Goal: Information Seeking & Learning: Understand process/instructions

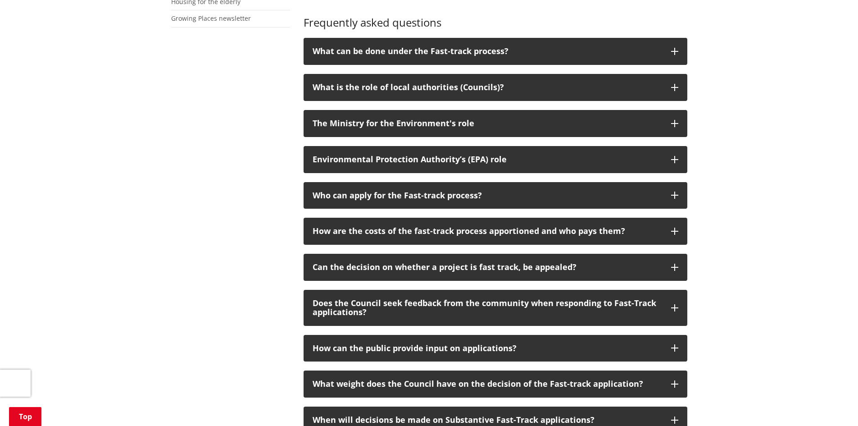
scroll to position [450, 0]
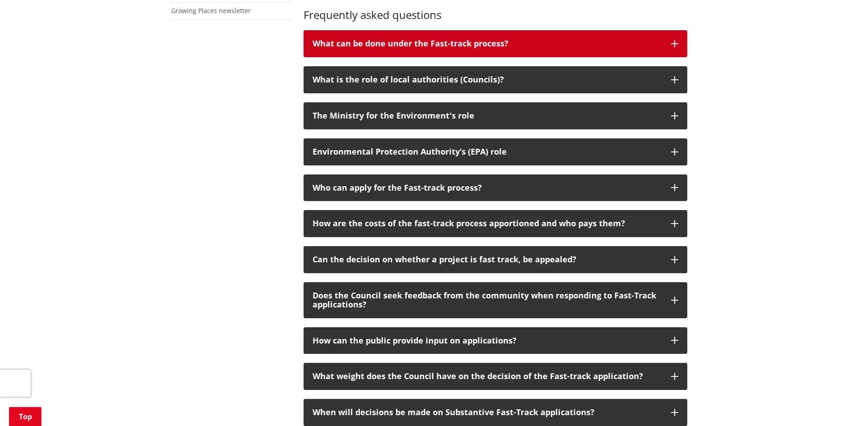
click at [361, 44] on p "What can be done under the Fast-track process?" at bounding box center [487, 43] width 349 height 9
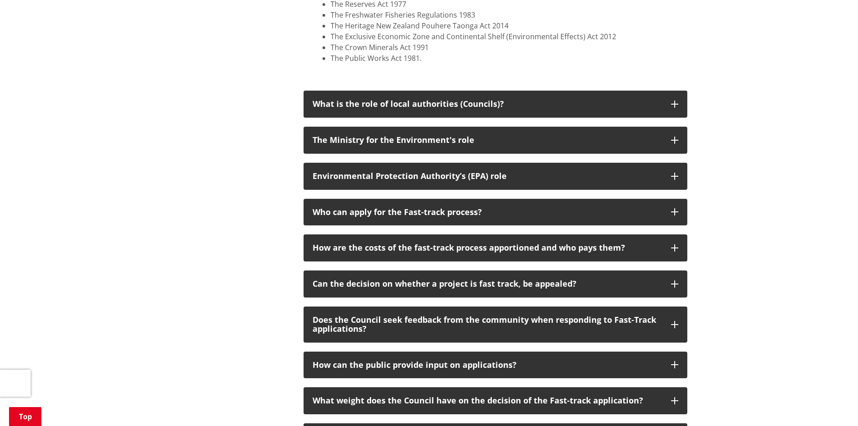
scroll to position [600, 0]
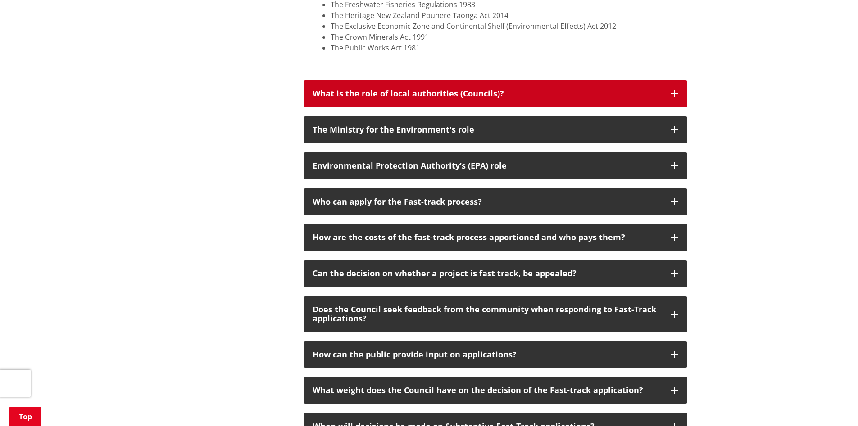
click at [340, 92] on p "What is the role of local authorities (Councils)?" at bounding box center [487, 93] width 349 height 9
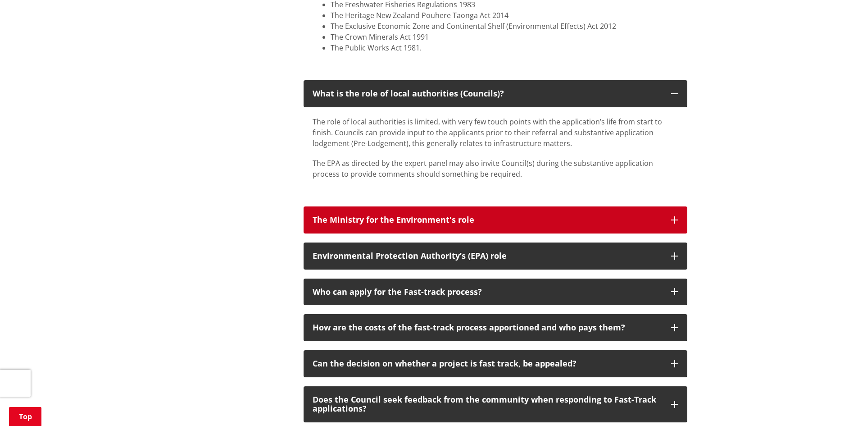
click at [374, 215] on p "The Ministry for the Environment's role" at bounding box center [487, 219] width 349 height 9
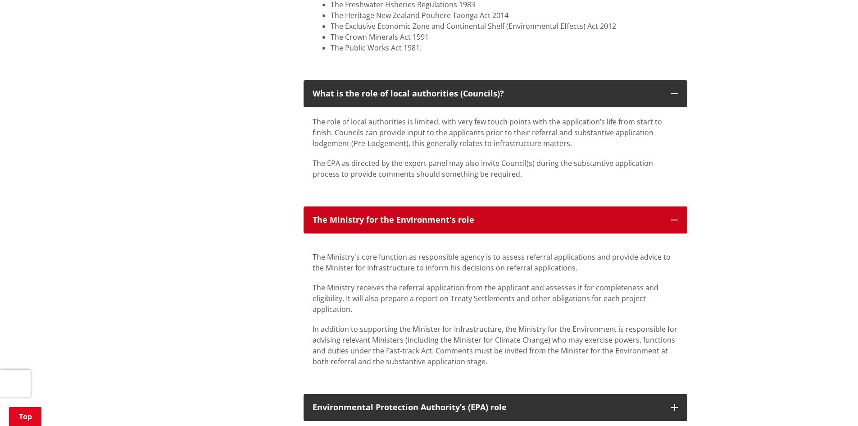
scroll to position [751, 0]
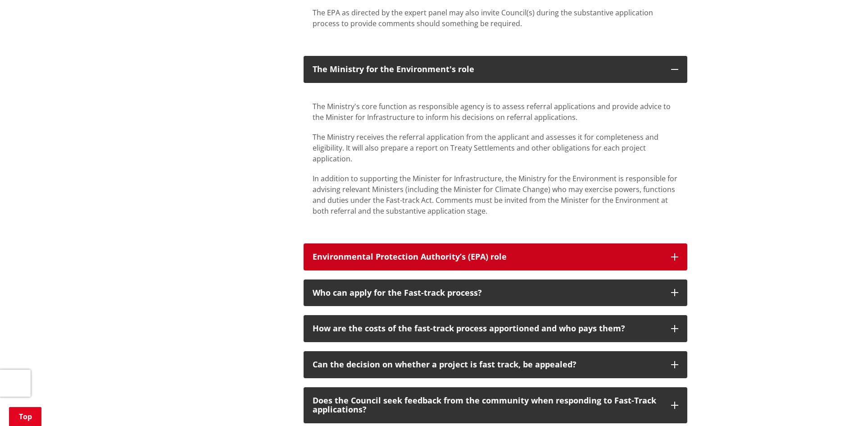
click at [349, 254] on p "Environmental Protection Authority’s (EPA) role" at bounding box center [487, 256] width 349 height 9
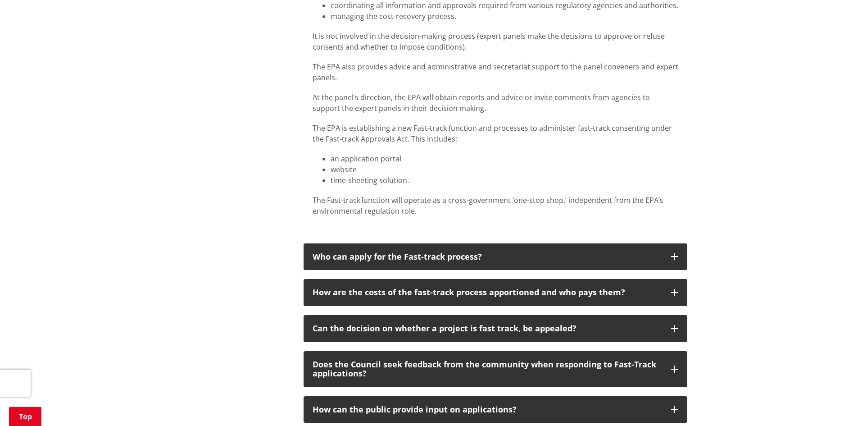
scroll to position [1201, 0]
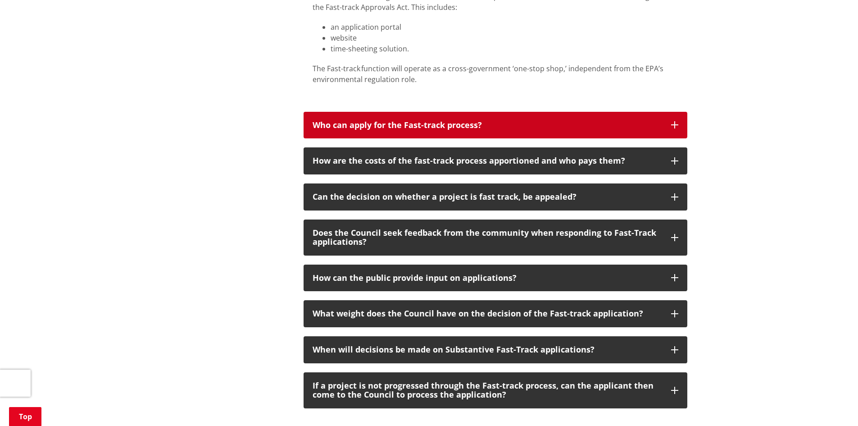
click at [368, 127] on p "Who can apply for the Fast-track process?" at bounding box center [487, 125] width 349 height 9
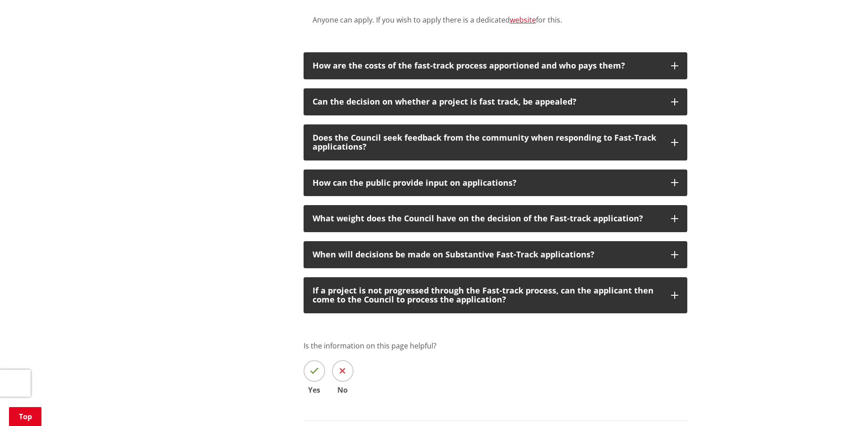
scroll to position [1351, 0]
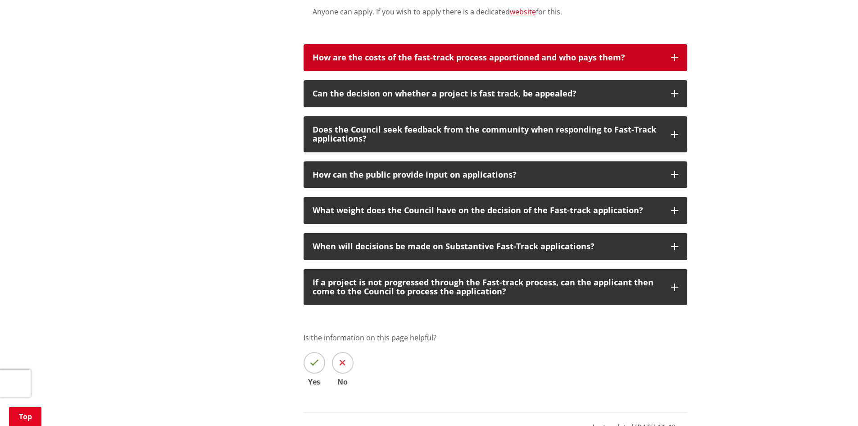
click at [355, 62] on p "How are the costs of the fast-track process apportioned and who pays them?" at bounding box center [487, 57] width 349 height 9
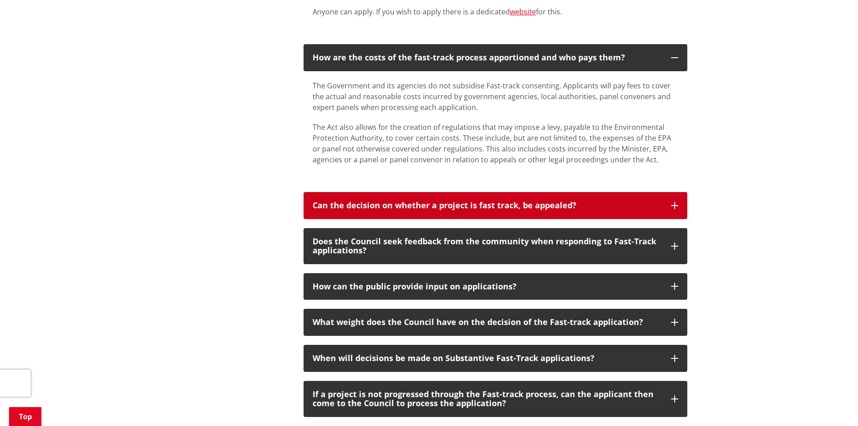
click at [335, 203] on p "Can the decision on whether a project is fast track, be appealed?" at bounding box center [487, 205] width 349 height 9
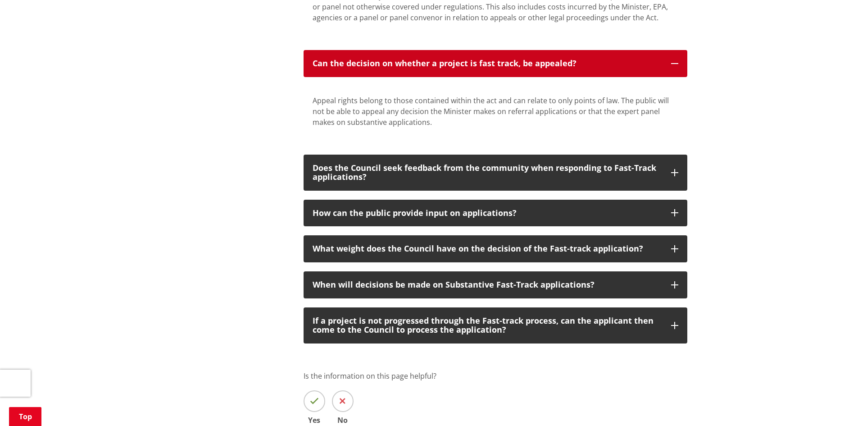
scroll to position [1501, 0]
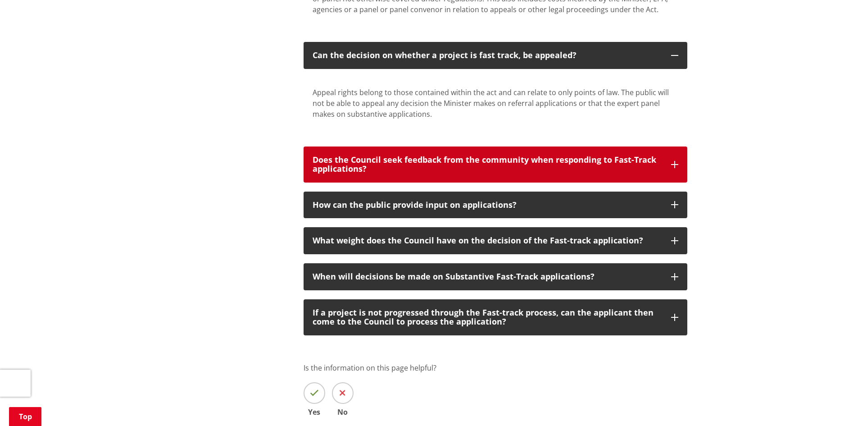
click at [362, 168] on p "Does the Council seek feedback from the community when responding to Fast-Track…" at bounding box center [487, 164] width 349 height 18
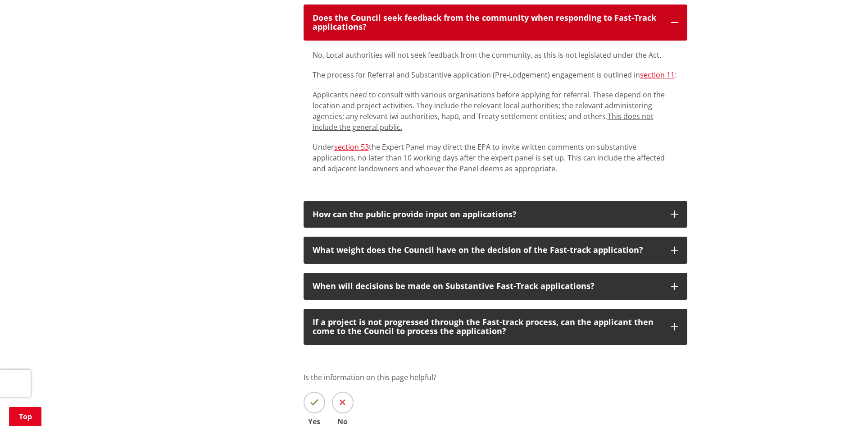
scroll to position [1651, 0]
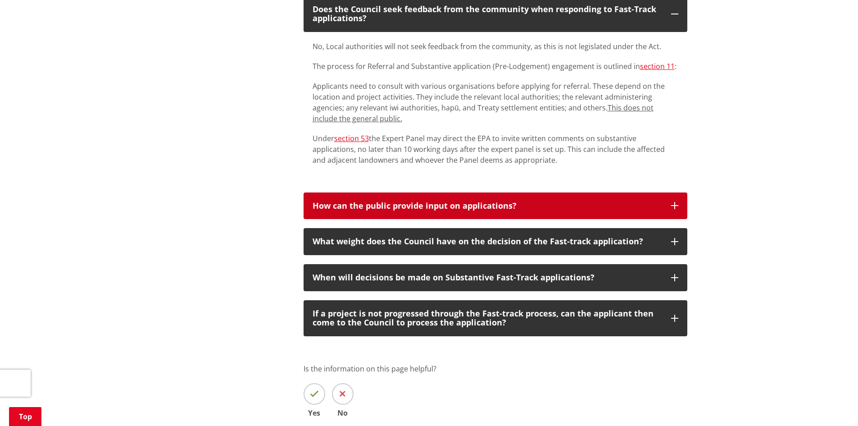
click at [375, 203] on p "How can the public provide input on applications?" at bounding box center [487, 205] width 349 height 9
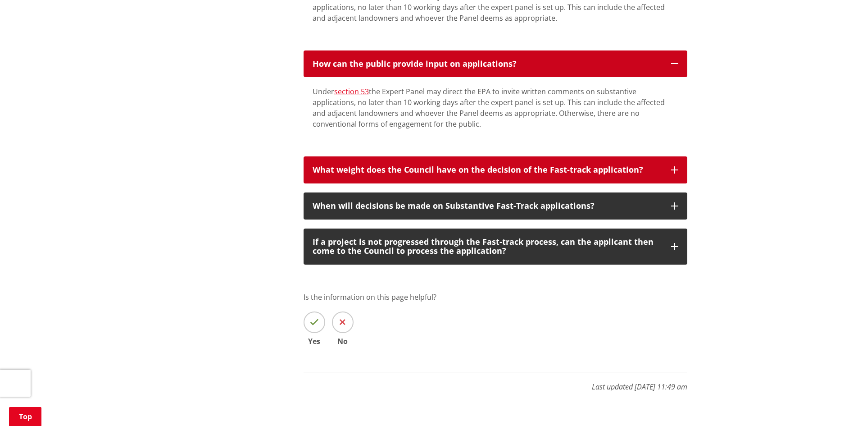
scroll to position [1801, 0]
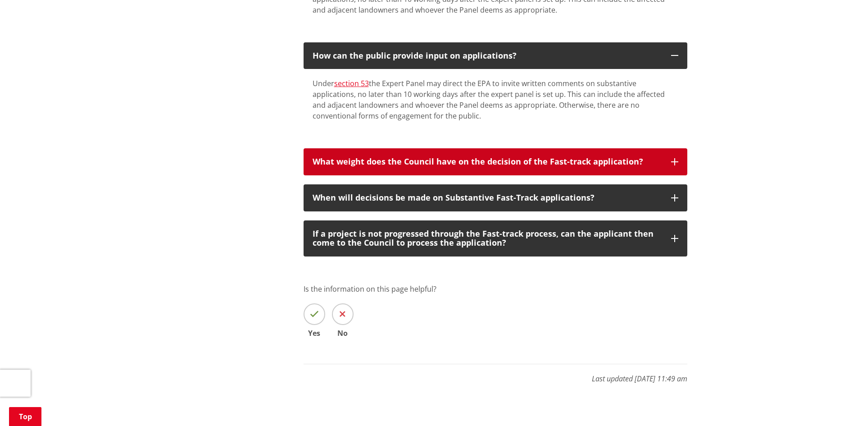
click at [392, 159] on p "What weight does the Council have on the decision of the Fast-track application?" at bounding box center [487, 161] width 349 height 9
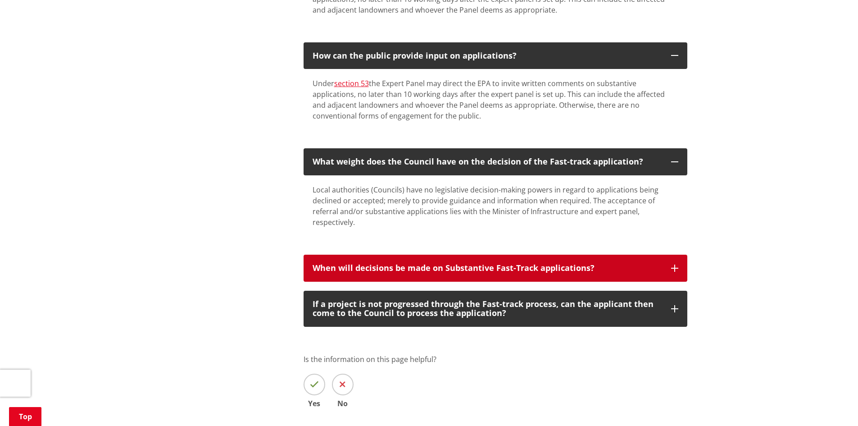
click at [430, 263] on p "When will decisions be made on Substantive Fast-Track applications?" at bounding box center [487, 267] width 349 height 9
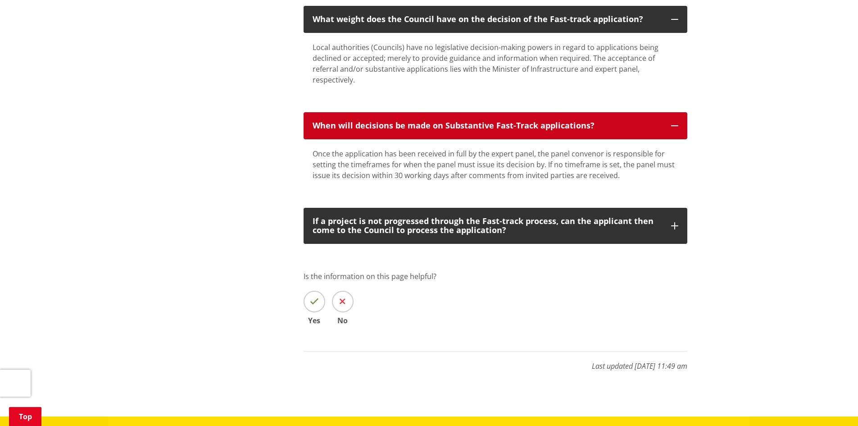
scroll to position [1951, 0]
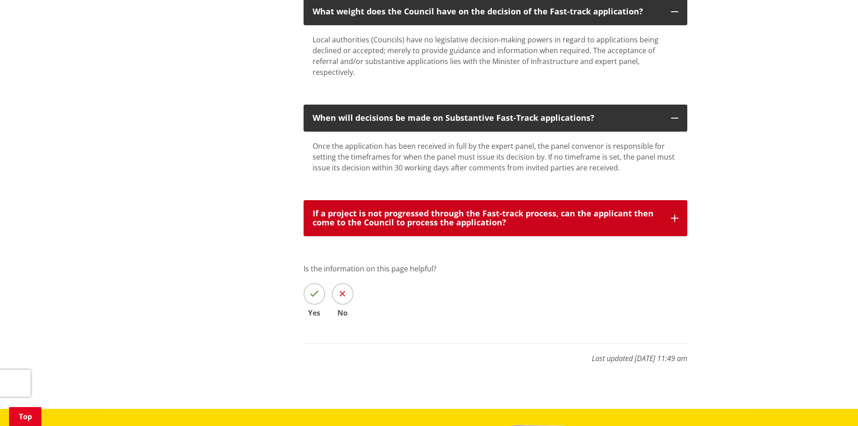
click at [402, 209] on p "If a project is not progressed through the Fast-track process, can the applican…" at bounding box center [487, 218] width 349 height 18
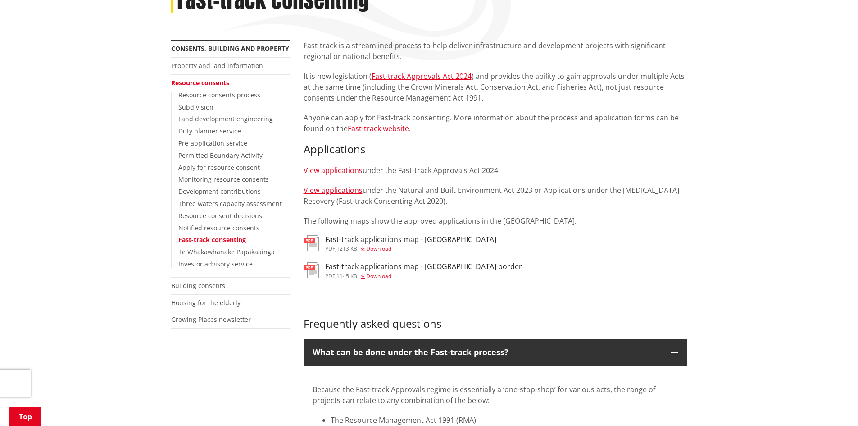
scroll to position [150, 0]
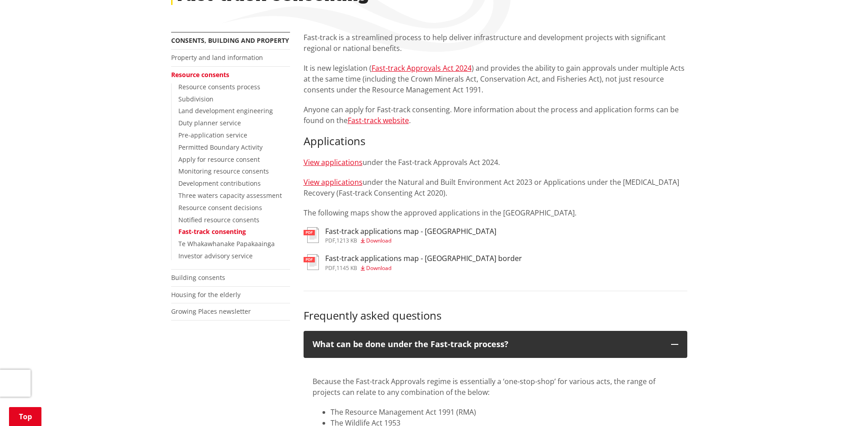
click at [384, 240] on span "Download" at bounding box center [378, 240] width 25 height 8
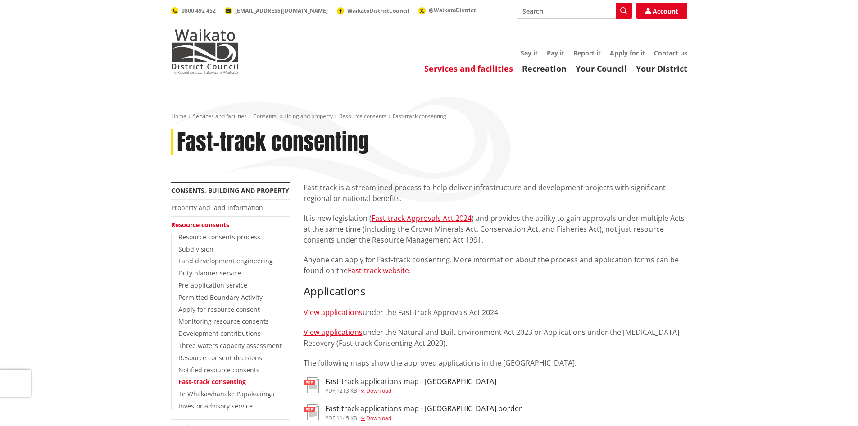
scroll to position [150, 0]
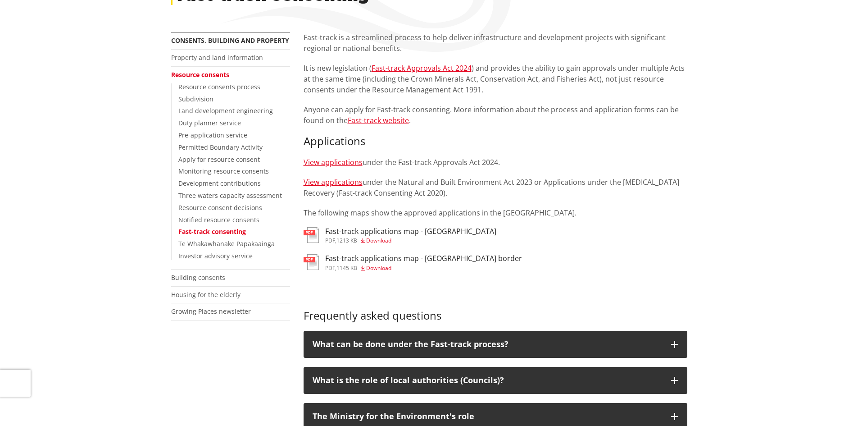
click at [381, 266] on span "Download" at bounding box center [378, 268] width 25 height 8
